Goal: Task Accomplishment & Management: Manage account settings

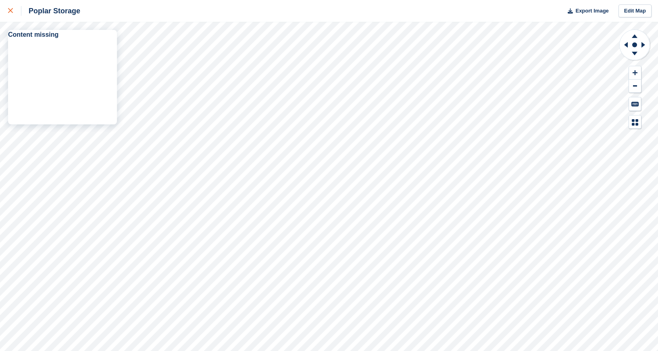
click at [13, 12] on icon at bounding box center [10, 10] width 5 height 5
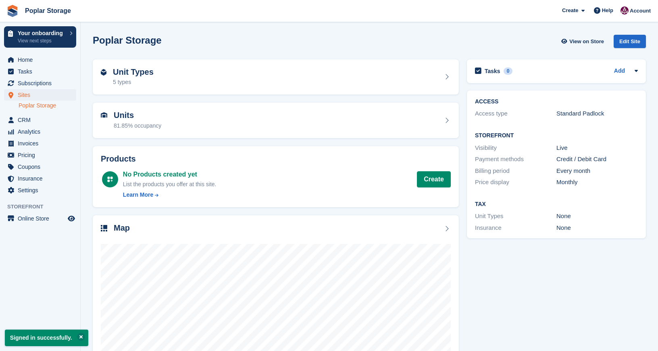
click at [37, 105] on link "Poplar Storage" at bounding box center [48, 106] width 58 height 8
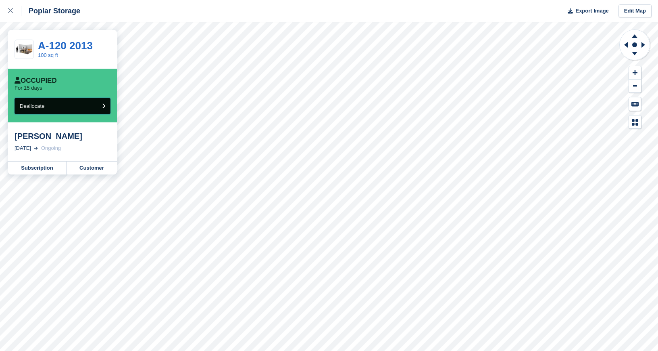
click at [74, 108] on button "Deallocate" at bounding box center [63, 106] width 96 height 17
click at [36, 169] on link "Subscription" at bounding box center [37, 167] width 58 height 13
click at [40, 107] on span "Deallocate" at bounding box center [32, 106] width 25 height 6
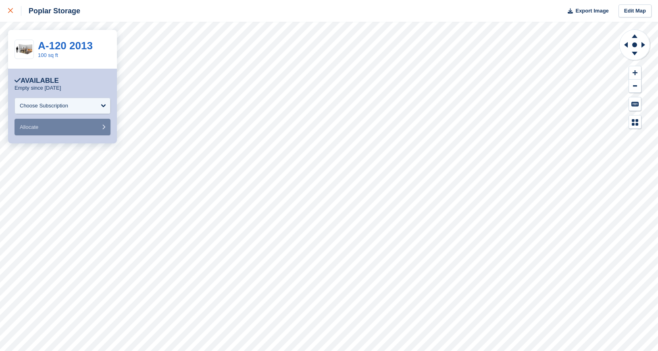
click at [14, 11] on div at bounding box center [14, 11] width 13 height 10
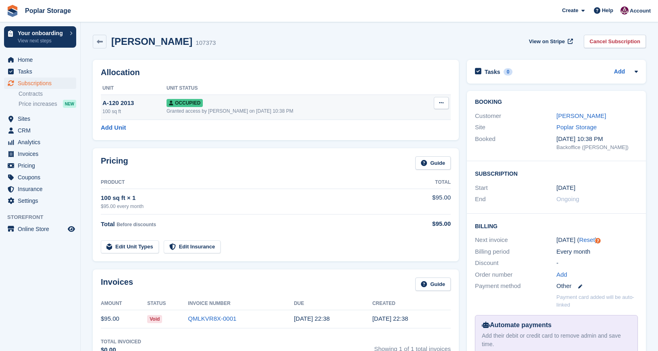
click at [190, 106] on span "Occupied" at bounding box center [185, 103] width 36 height 8
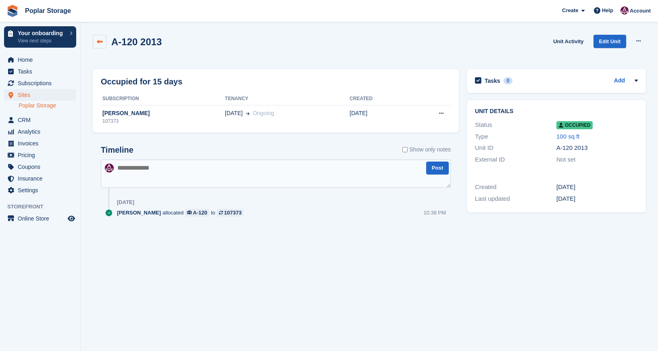
click at [99, 37] on link at bounding box center [100, 42] width 14 height 14
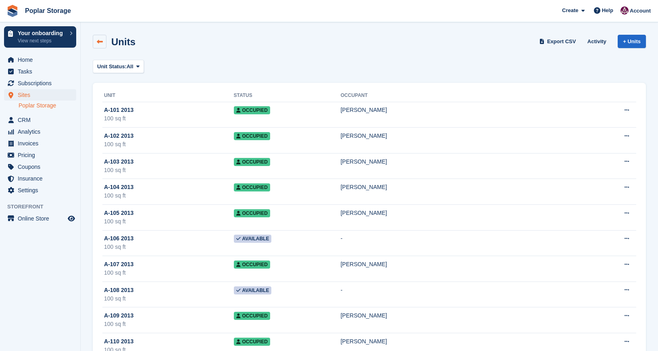
click at [97, 40] on icon at bounding box center [100, 42] width 6 height 6
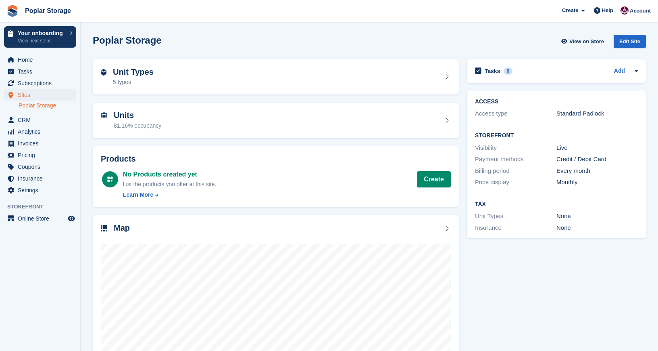
scroll to position [15, 0]
